Goal: Task Accomplishment & Management: Complete application form

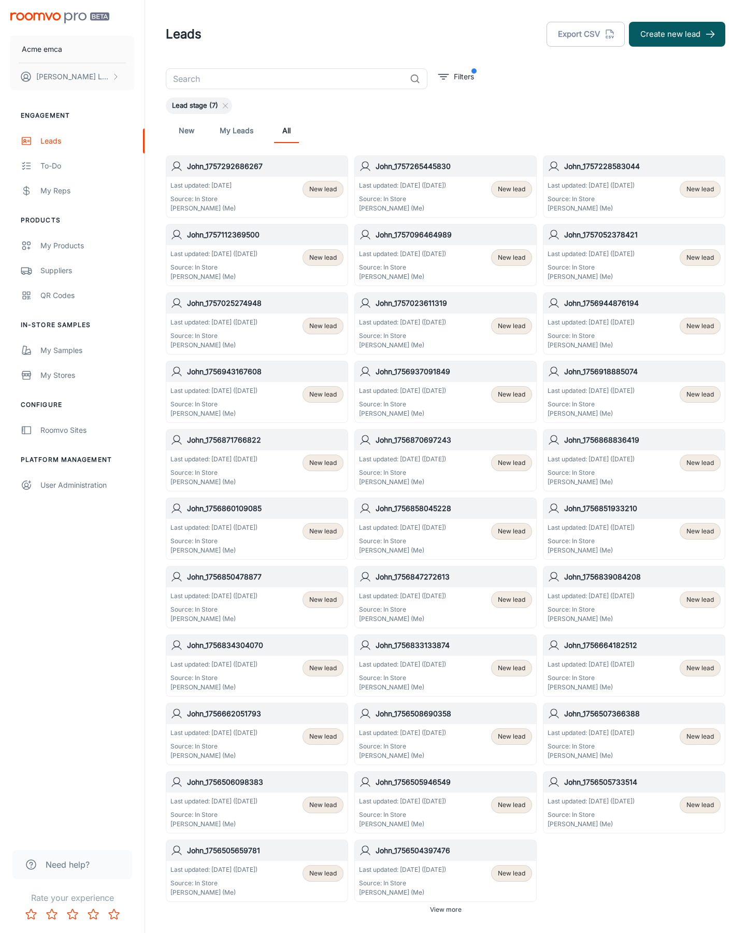
click at [677, 34] on button "Create new lead" at bounding box center [677, 34] width 96 height 25
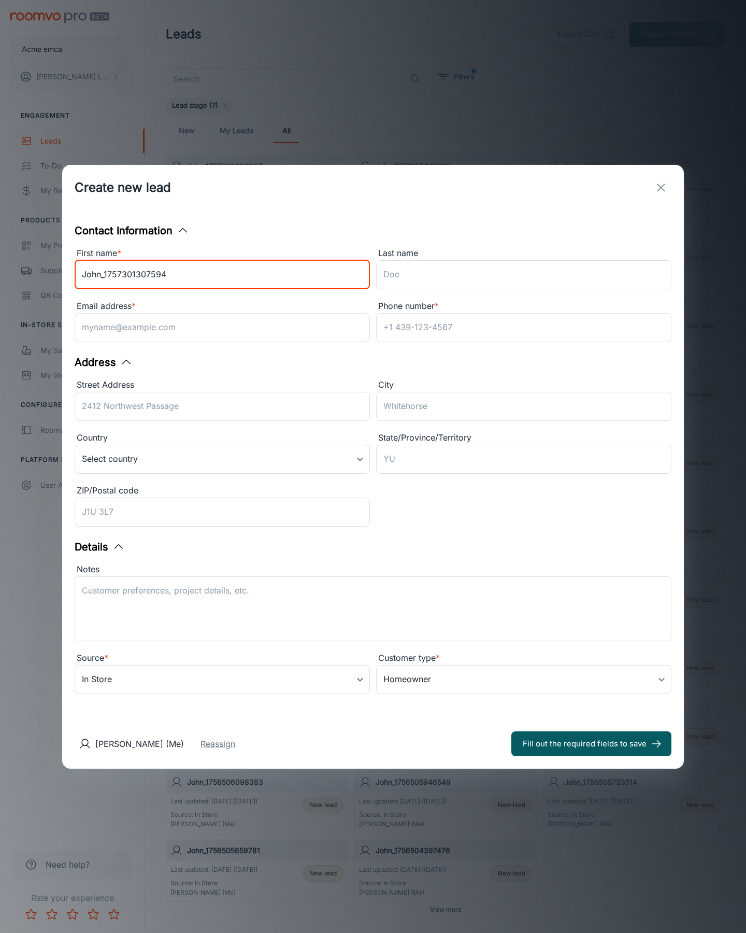
type input "John_1757301307594"
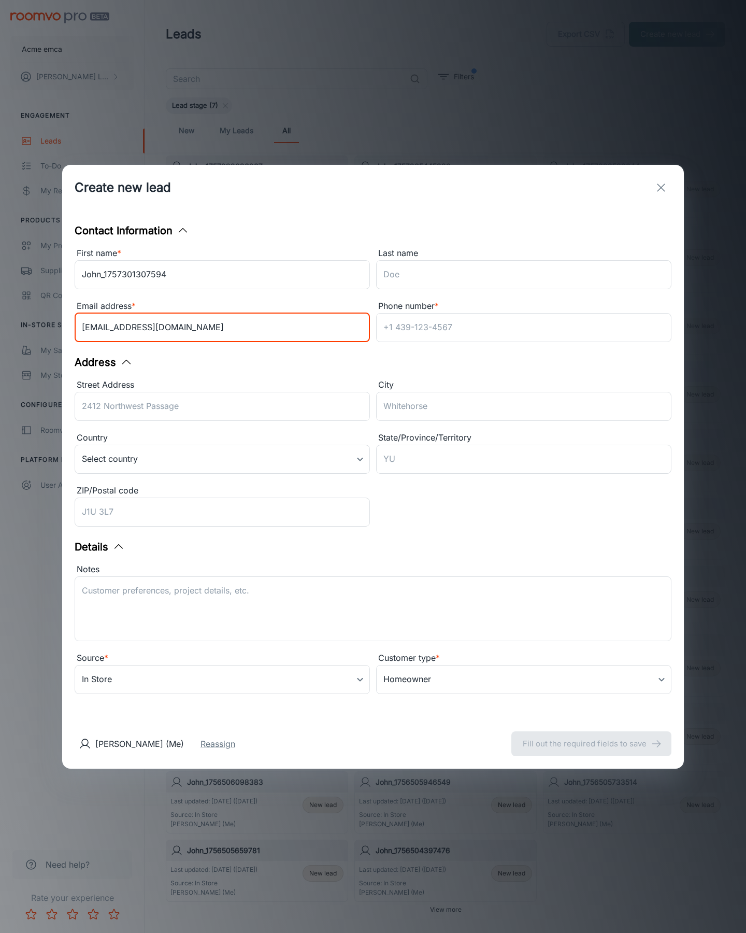
type input "[EMAIL_ADDRESS][DOMAIN_NAME]"
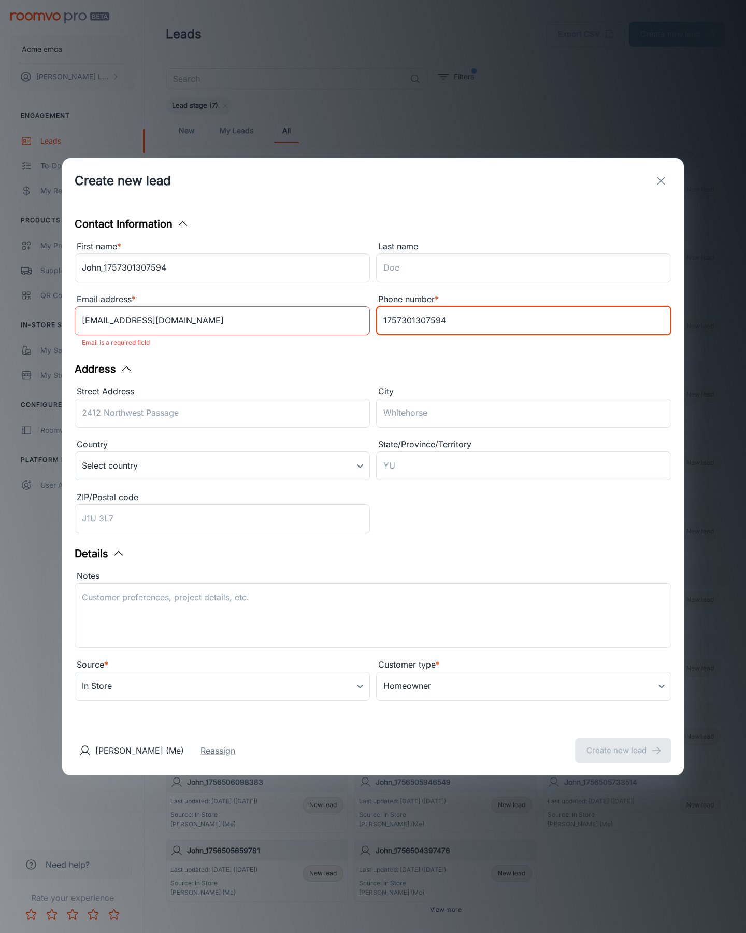
type input "1757301307594"
click at [623, 743] on button "Create new lead" at bounding box center [623, 750] width 96 height 25
